Goal: Navigation & Orientation: Understand site structure

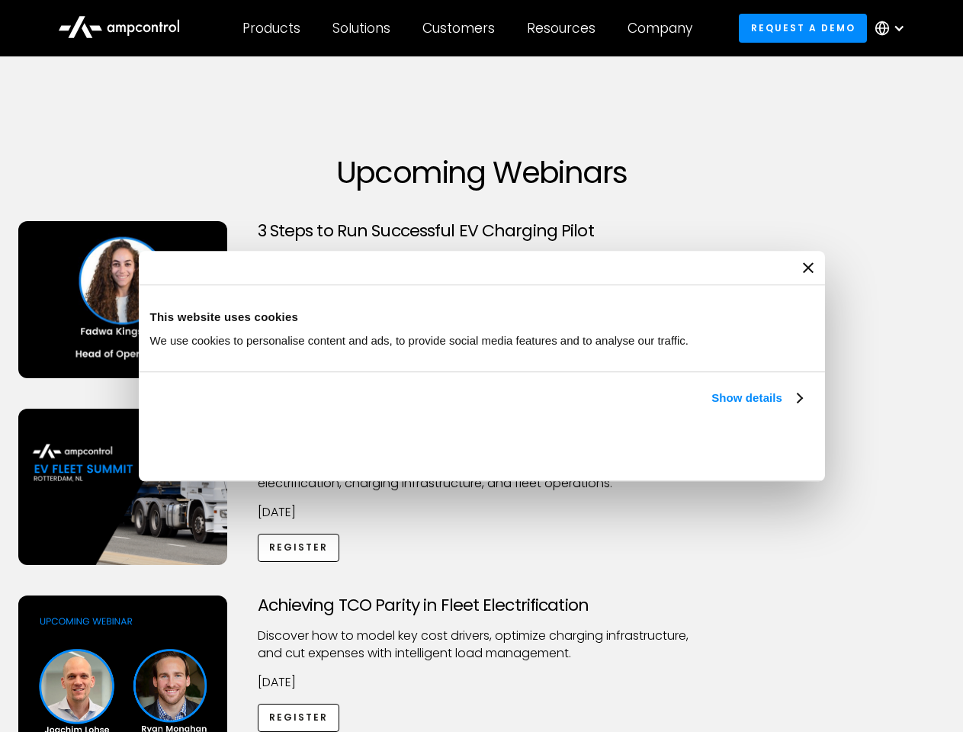
click at [711, 407] on link "Show details" at bounding box center [756, 398] width 90 height 18
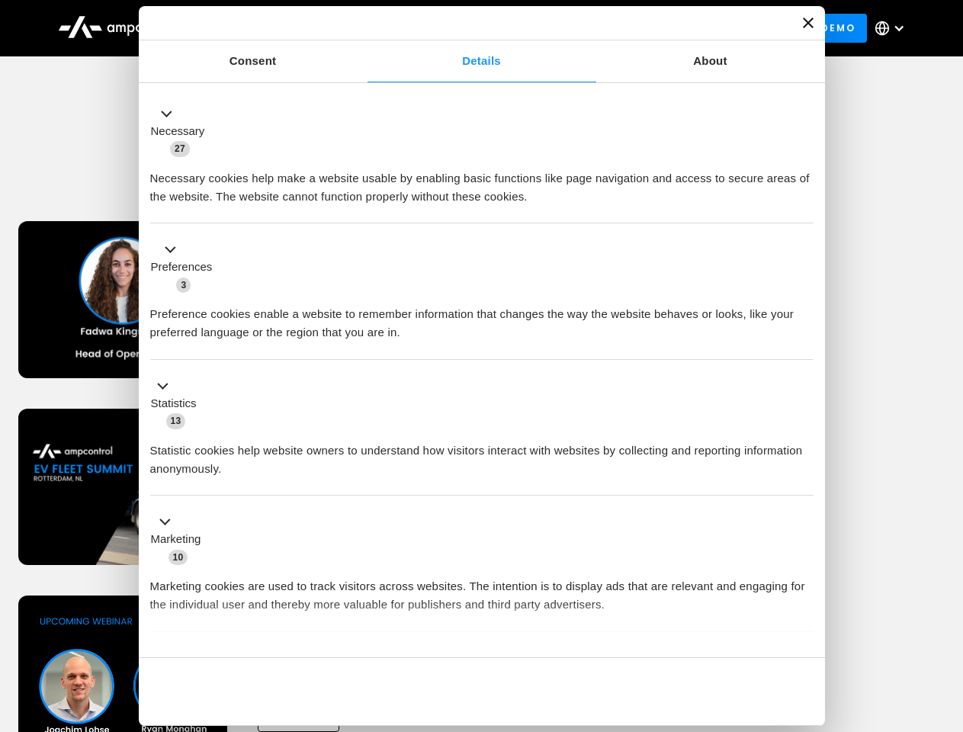
click at [803, 631] on ul "Necessary 27 Necessary cookies help make a website usable by enabling basic fun…" at bounding box center [482, 402] width 678 height 628
click at [946, 614] on div "Achieving TCO Parity in Fleet Electrification Discover how to model key cost dr…" at bounding box center [481, 714] width 957 height 239
click at [469, 28] on div "Customers" at bounding box center [458, 28] width 72 height 17
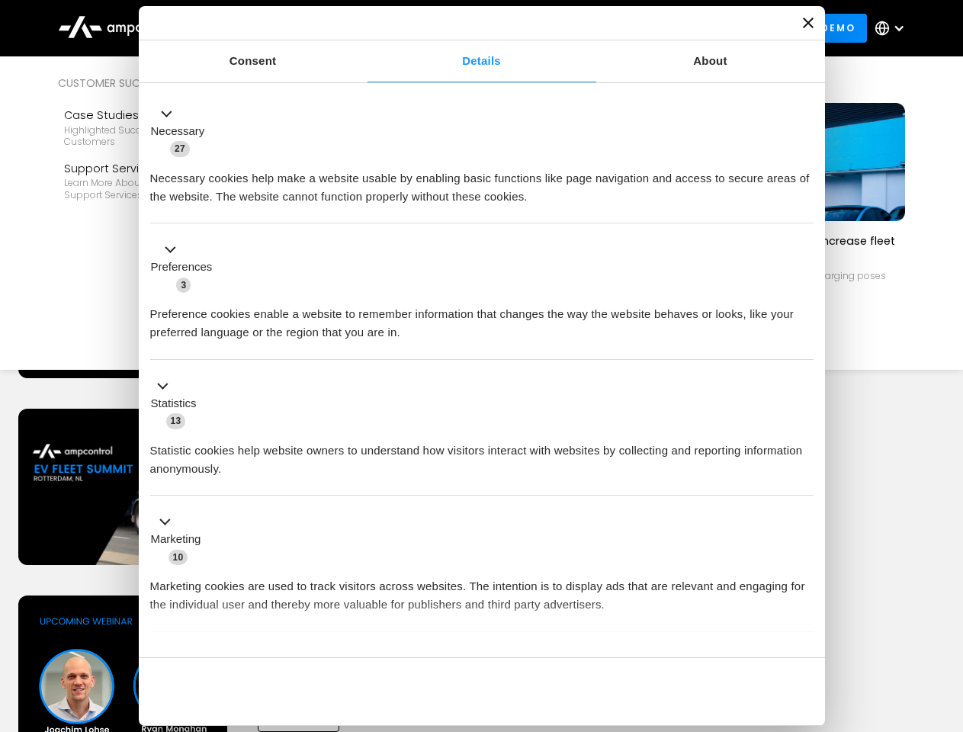
click at [271, 28] on div "Products" at bounding box center [271, 28] width 58 height 17
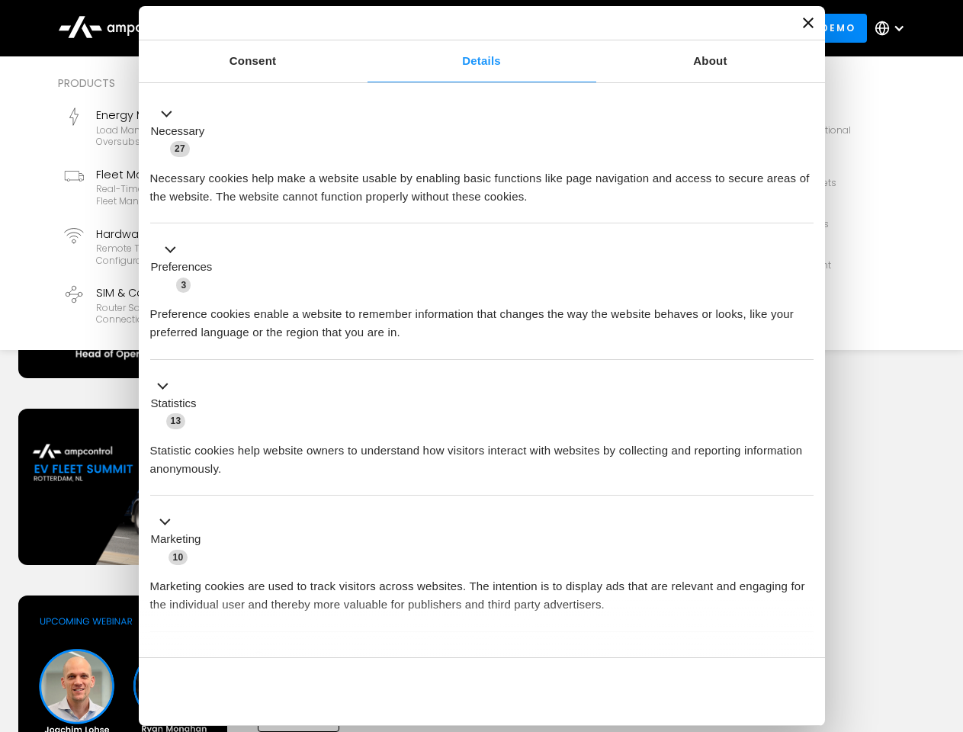
click at [362, 28] on div "Solutions" at bounding box center [361, 28] width 58 height 17
click at [461, 28] on div "Customers" at bounding box center [458, 28] width 72 height 17
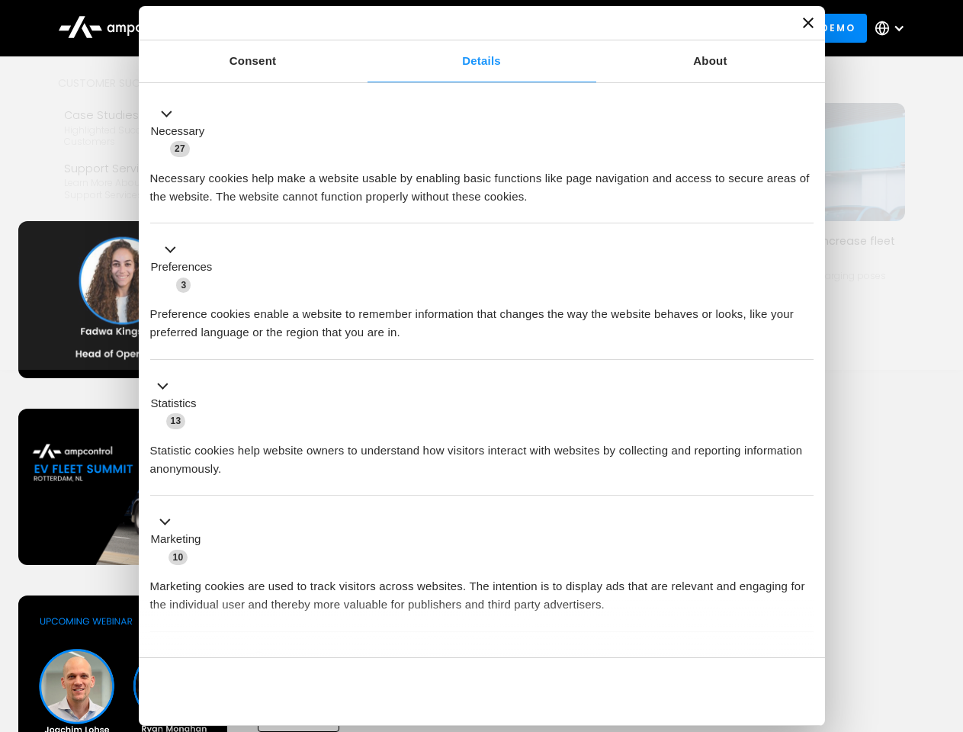
click at [564, 28] on div "Resources" at bounding box center [561, 28] width 69 height 17
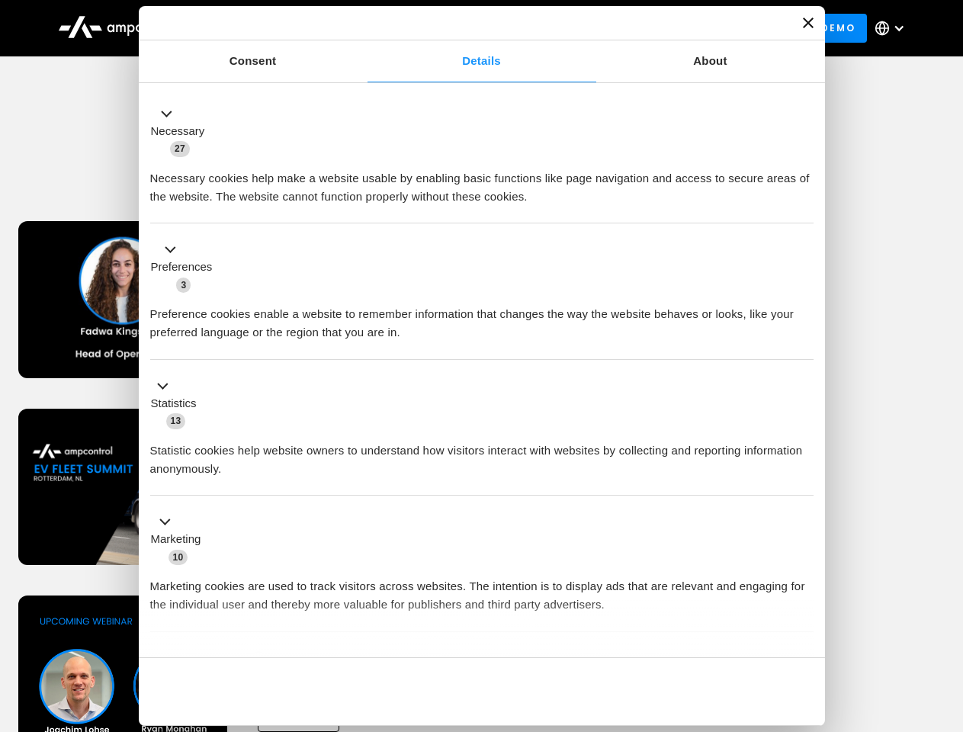
click at [665, 28] on div "Company" at bounding box center [659, 28] width 65 height 17
click at [893, 28] on div at bounding box center [899, 28] width 12 height 12
